Goal: Task Accomplishment & Management: Complete application form

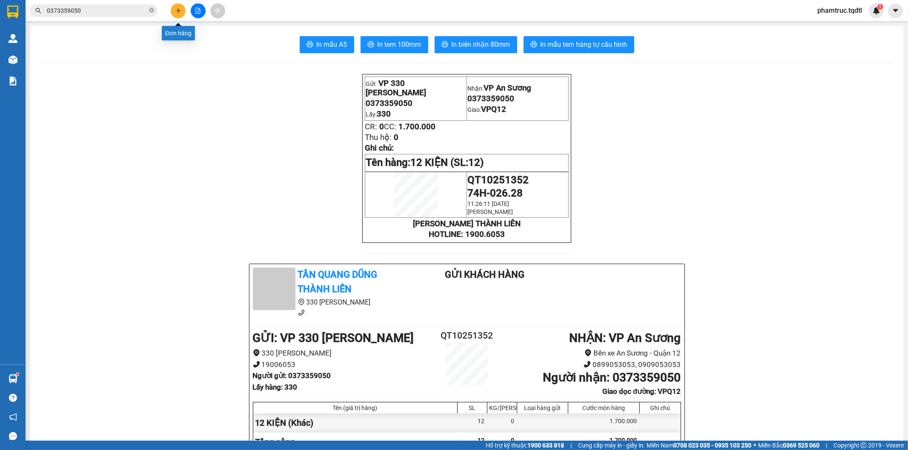
click at [177, 11] on icon "plus" at bounding box center [178, 11] width 6 height 6
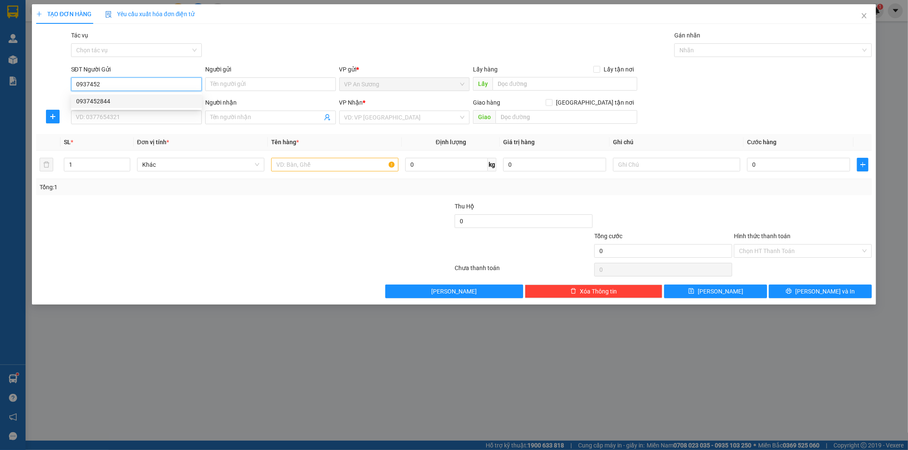
click at [125, 100] on div "0937452844" at bounding box center [136, 101] width 120 height 9
type input "0937452844"
type input "VP Q12"
type input "0937026953"
checkbox input "true"
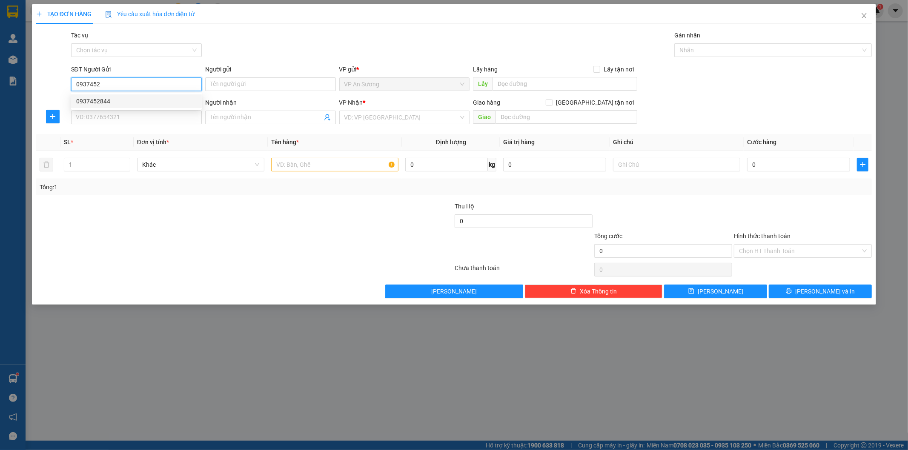
type input "KCN TÂY BẮT HỒ XÁ VĨNH CHẤP VĨNH LINH"
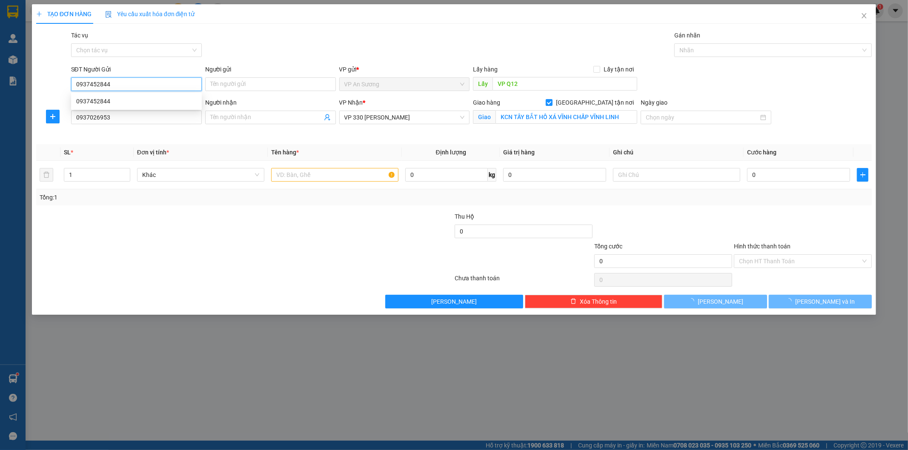
type input "150.000"
type input "0937452844"
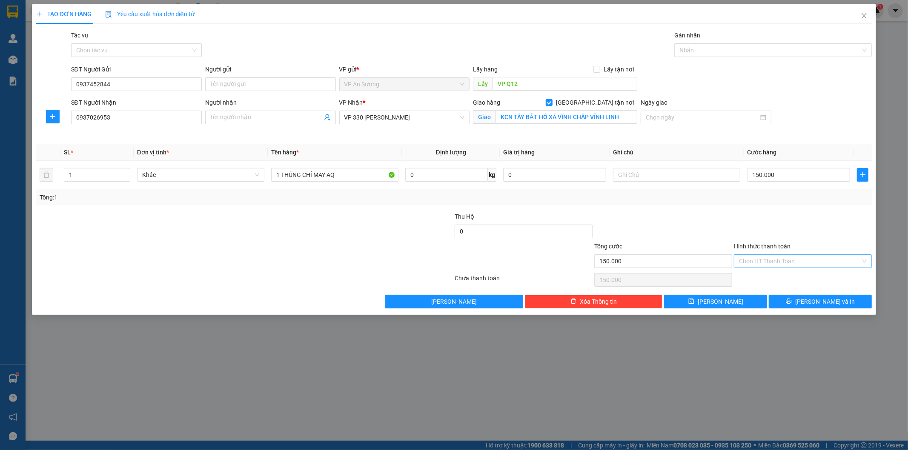
click at [754, 258] on input "Hình thức thanh toán" at bounding box center [800, 261] width 122 height 13
click at [759, 280] on div "Tại văn phòng" at bounding box center [803, 278] width 128 height 9
type input "0"
click at [789, 299] on button "[PERSON_NAME] và In" at bounding box center [820, 302] width 103 height 14
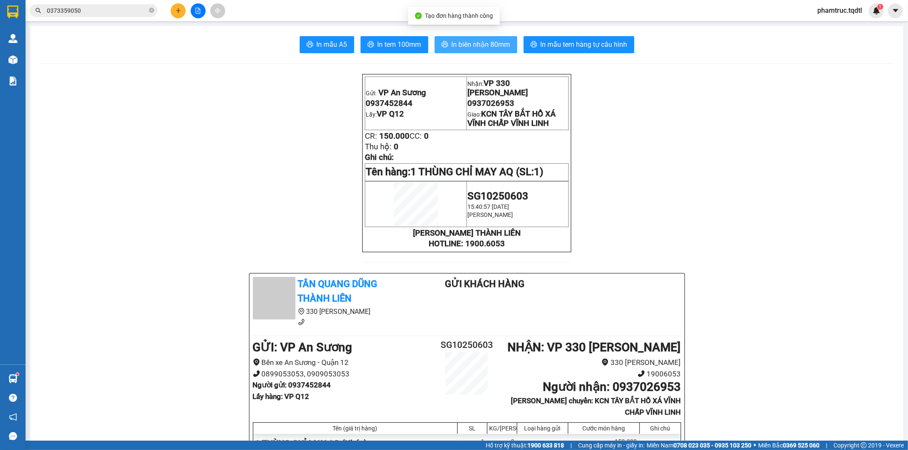
click at [502, 46] on span "In biên nhận 80mm" at bounding box center [481, 44] width 59 height 11
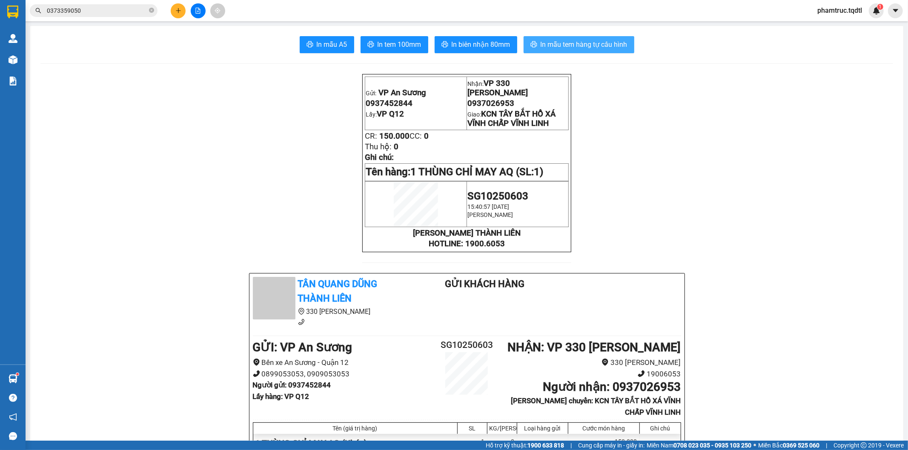
click at [580, 43] on span "In mẫu tem hàng tự cấu hình" at bounding box center [584, 44] width 87 height 11
